Goal: Task Accomplishment & Management: Manage account settings

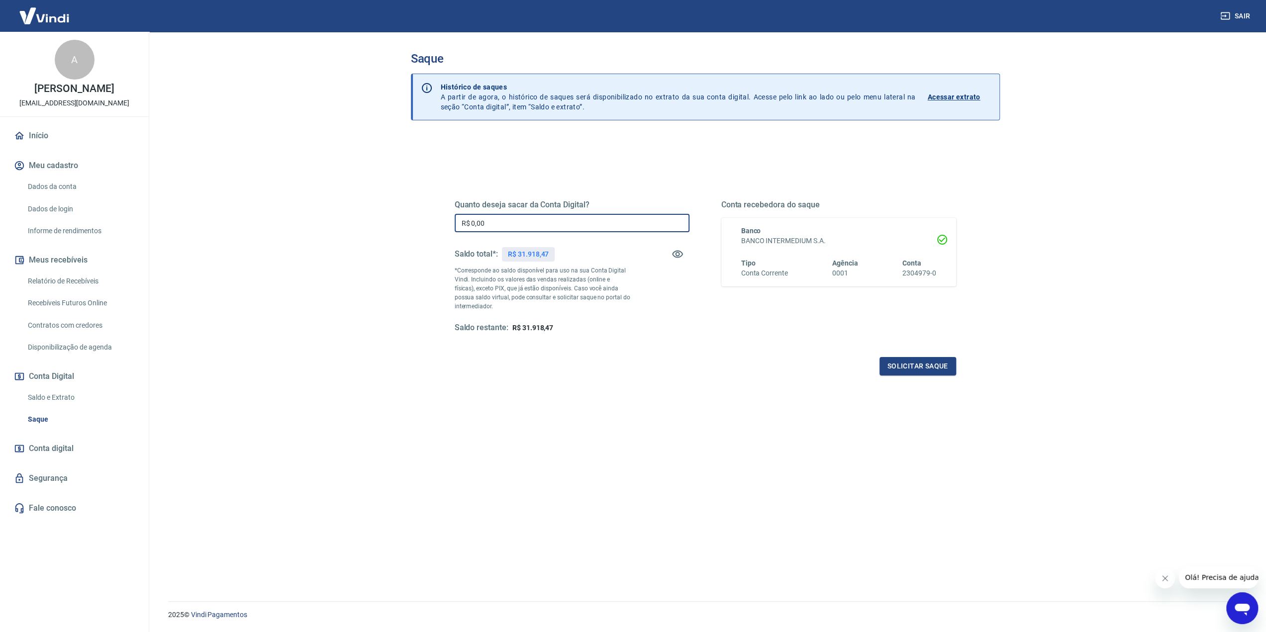
drag, startPoint x: 395, startPoint y: 218, endPoint x: 360, endPoint y: 214, distance: 35.0
click at [360, 214] on main "Saque Histórico de saques A partir de agora, o histórico de saques será disponi…" at bounding box center [704, 332] width 1121 height 600
type input "R$ 31.918,47"
click at [925, 367] on button "Solicitar saque" at bounding box center [917, 366] width 77 height 18
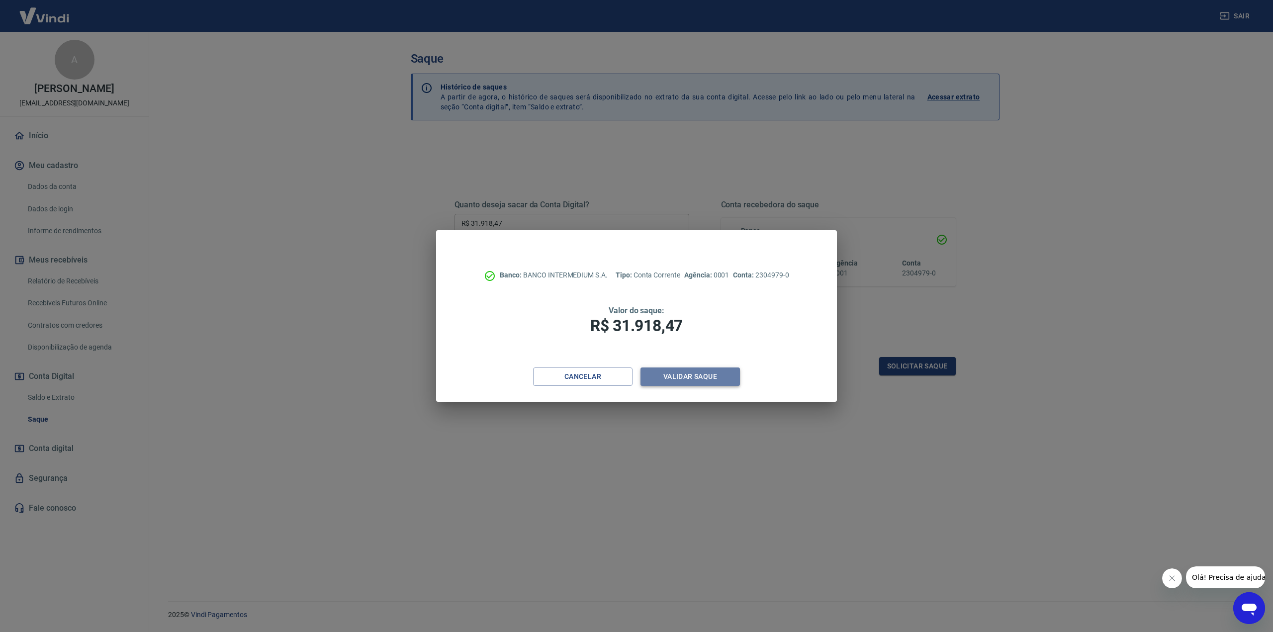
click at [683, 373] on button "Validar saque" at bounding box center [690, 377] width 99 height 18
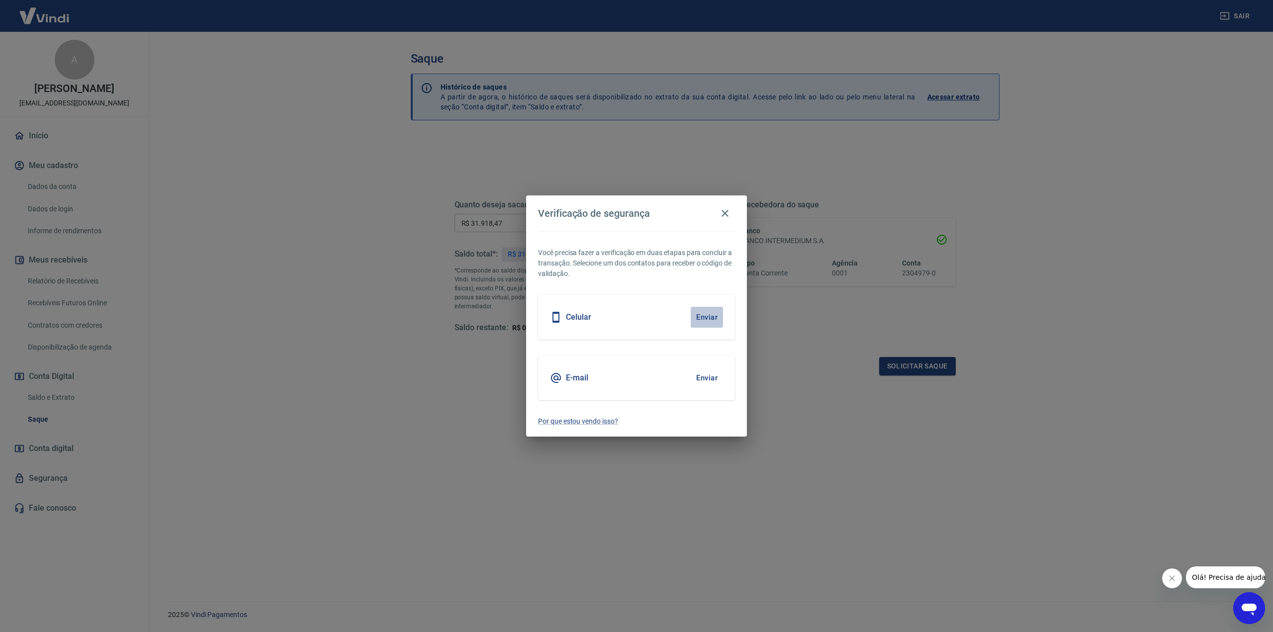
click at [697, 314] on button "Enviar" at bounding box center [707, 317] width 32 height 21
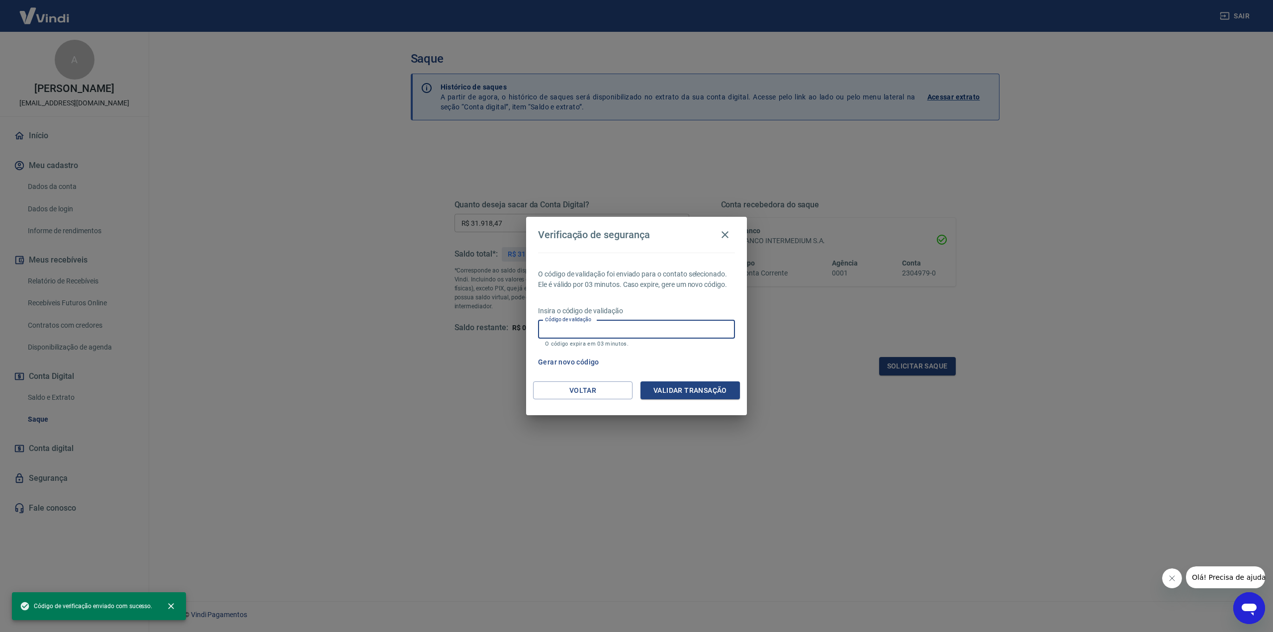
click at [598, 333] on input "Código de validação" at bounding box center [636, 329] width 197 height 18
click at [573, 334] on input "Código de validação" at bounding box center [636, 329] width 197 height 18
type input "448046"
click at [691, 392] on button "Validar transação" at bounding box center [690, 390] width 99 height 18
